Goal: Register for event/course

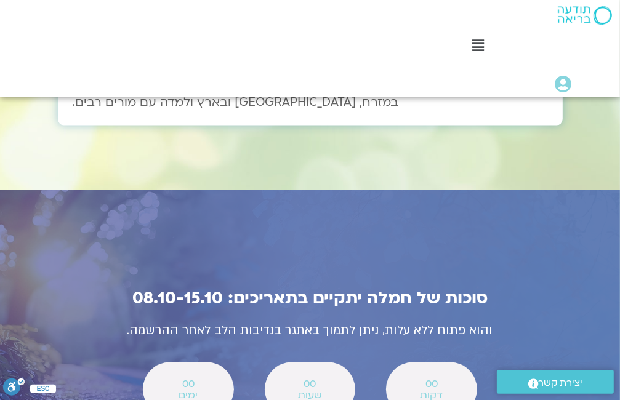
scroll to position [4338, 0]
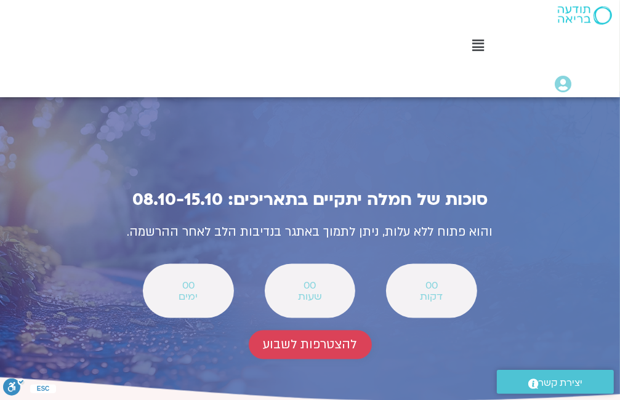
click at [303, 338] on span "להצטרפות לשבוע" at bounding box center [310, 345] width 94 height 14
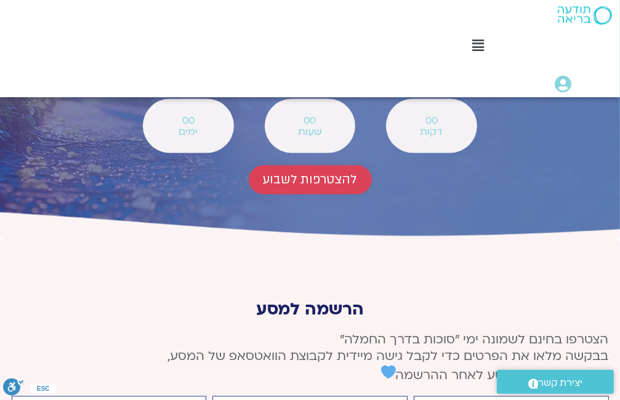
scroll to position [4656, 0]
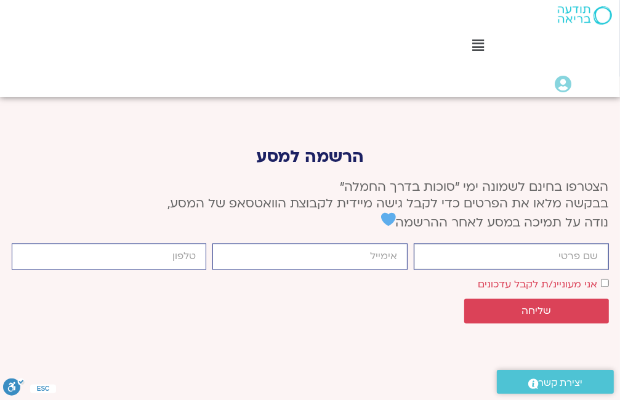
click at [580, 243] on input "firstname" at bounding box center [511, 256] width 195 height 26
type input "[PERSON_NAME]"
click at [401, 243] on input "email" at bounding box center [309, 256] width 195 height 26
type input "[EMAIL_ADDRESS][DOMAIN_NAME]"
click at [196, 243] on input "cellphone" at bounding box center [109, 256] width 195 height 26
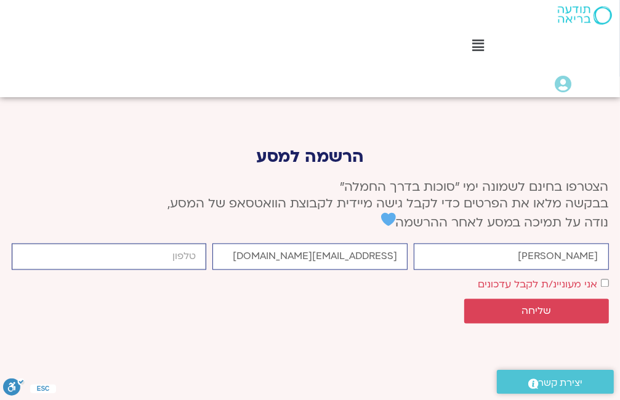
type input "0585771744"
click at [556, 305] on span "שליחה" at bounding box center [536, 310] width 115 height 11
click at [543, 305] on span "שליחה" at bounding box center [536, 310] width 30 height 11
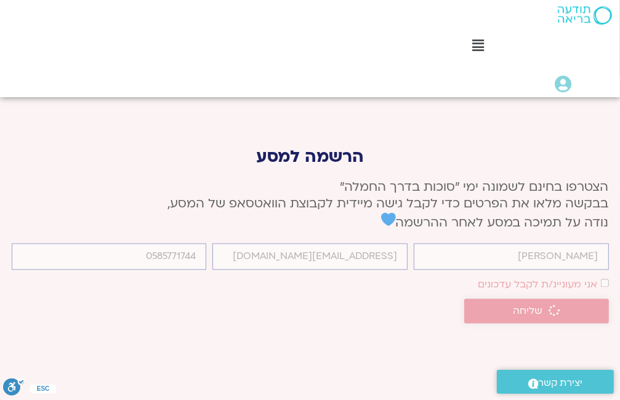
scroll to position [4647, 0]
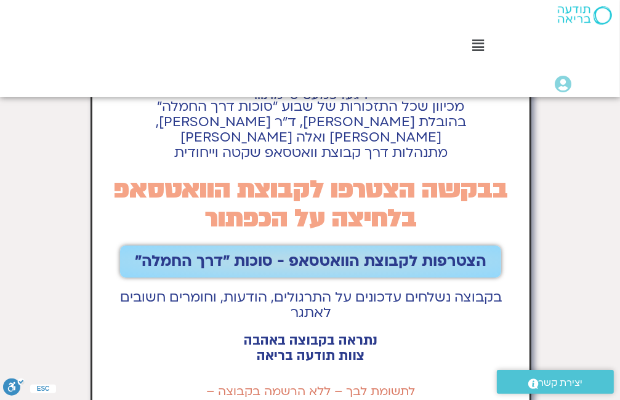
scroll to position [103, 0]
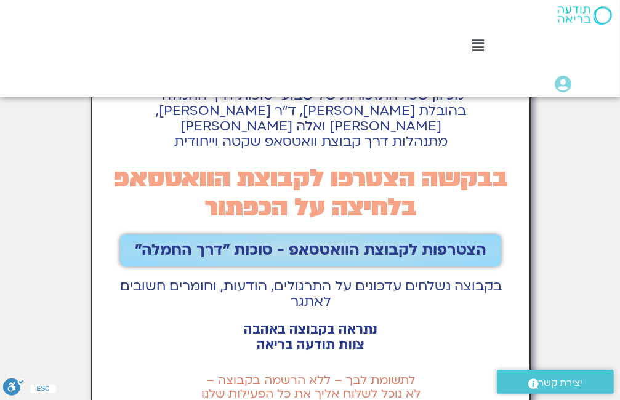
click at [354, 242] on span "הצטרפות לקבוצת הוואטסאפ - סוכות ״דרך החמלה״" at bounding box center [310, 250] width 351 height 17
